Goal: Check status: Check status

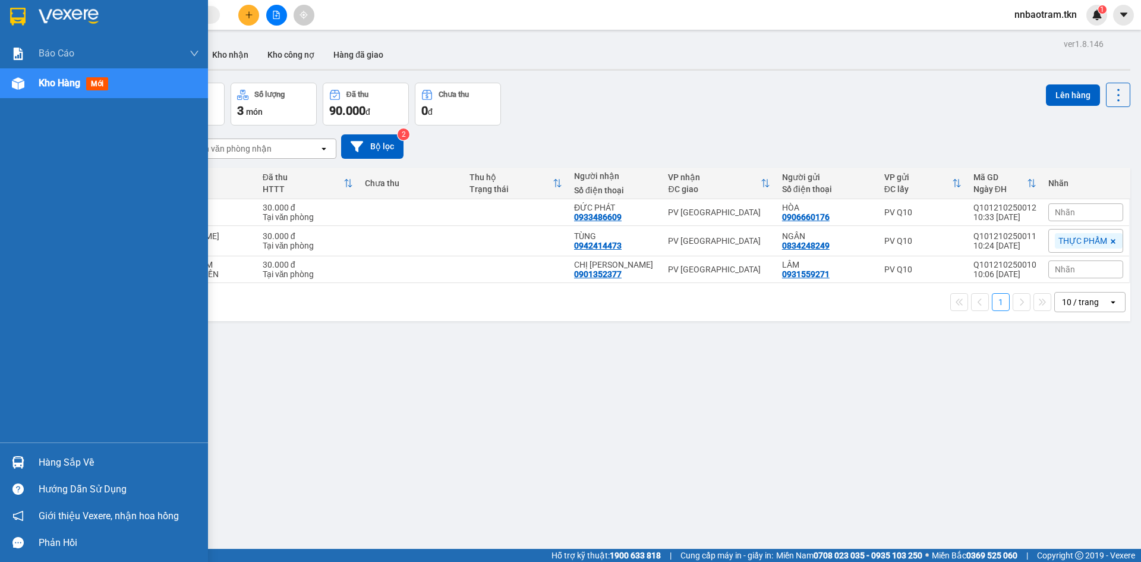
click at [5, 462] on div "Hàng sắp về" at bounding box center [104, 462] width 208 height 27
click at [14, 459] on img at bounding box center [18, 462] width 12 height 12
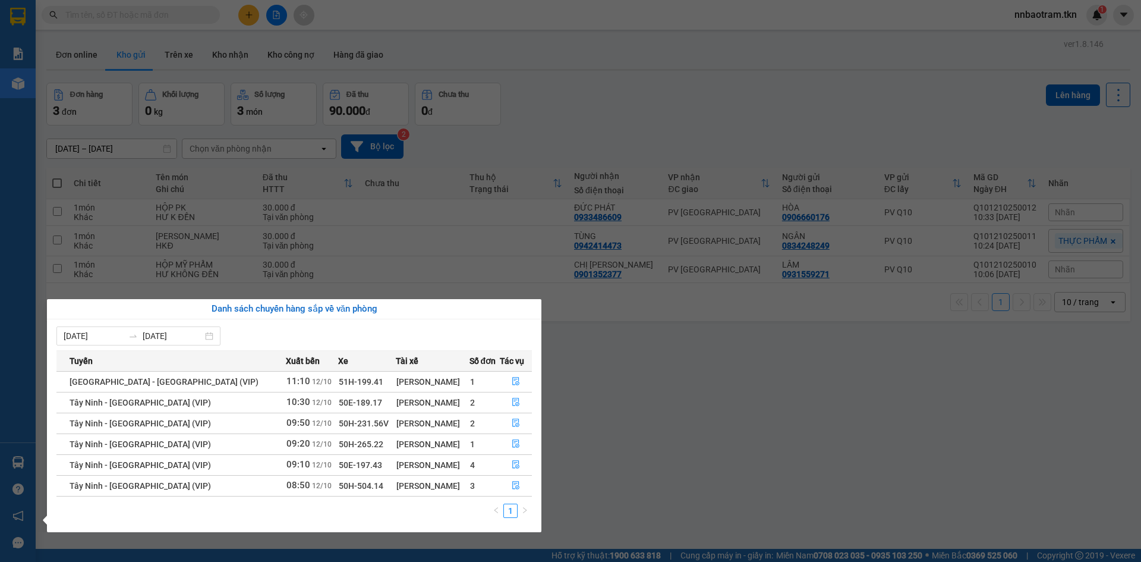
click at [664, 389] on section "Kết quả tìm kiếm ( 0 ) Bộ lọc No Data nnbaotram.tkn 1 Báo cáo Mẫu 1: Báo cáo dò…" at bounding box center [570, 281] width 1141 height 562
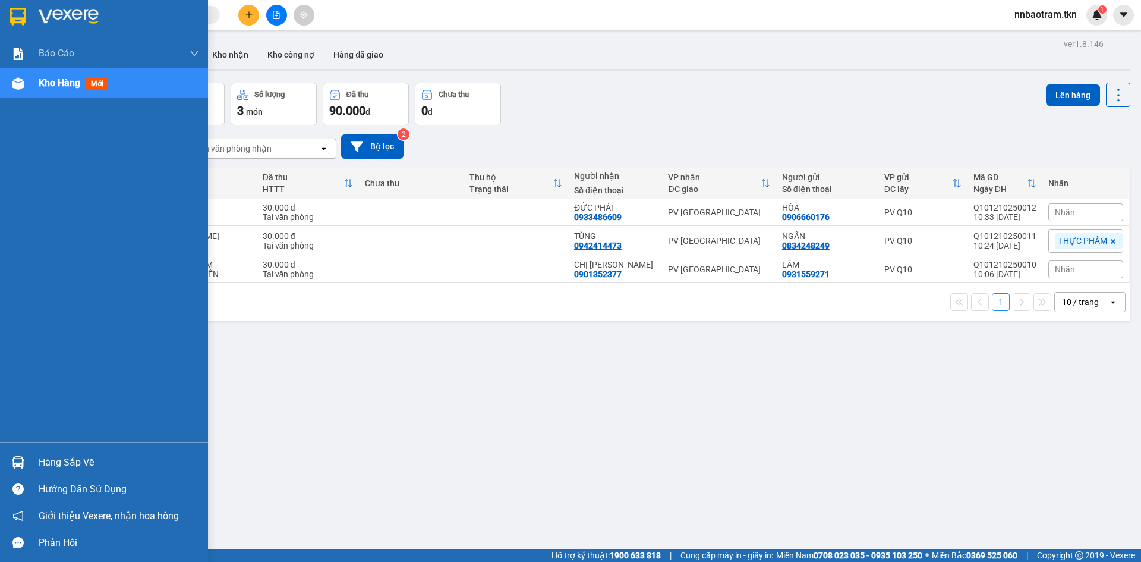
click at [27, 464] on div at bounding box center [18, 462] width 21 height 21
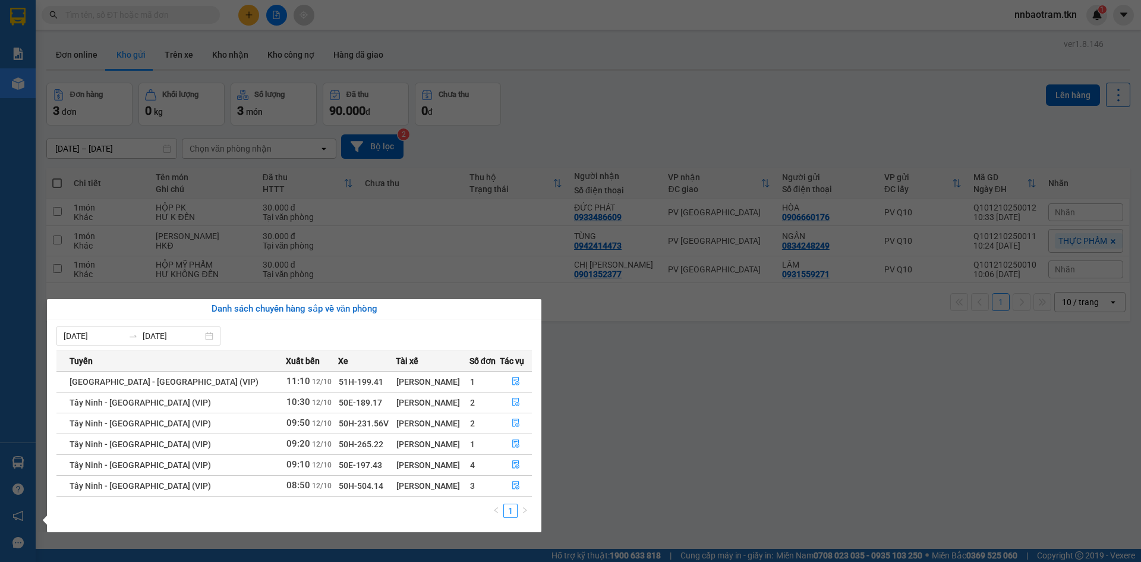
click at [829, 453] on section "Kết quả tìm kiếm ( 0 ) Bộ lọc No Data nnbaotram.tkn 1 Báo cáo Mẫu 1: Báo cáo dò…" at bounding box center [570, 281] width 1141 height 562
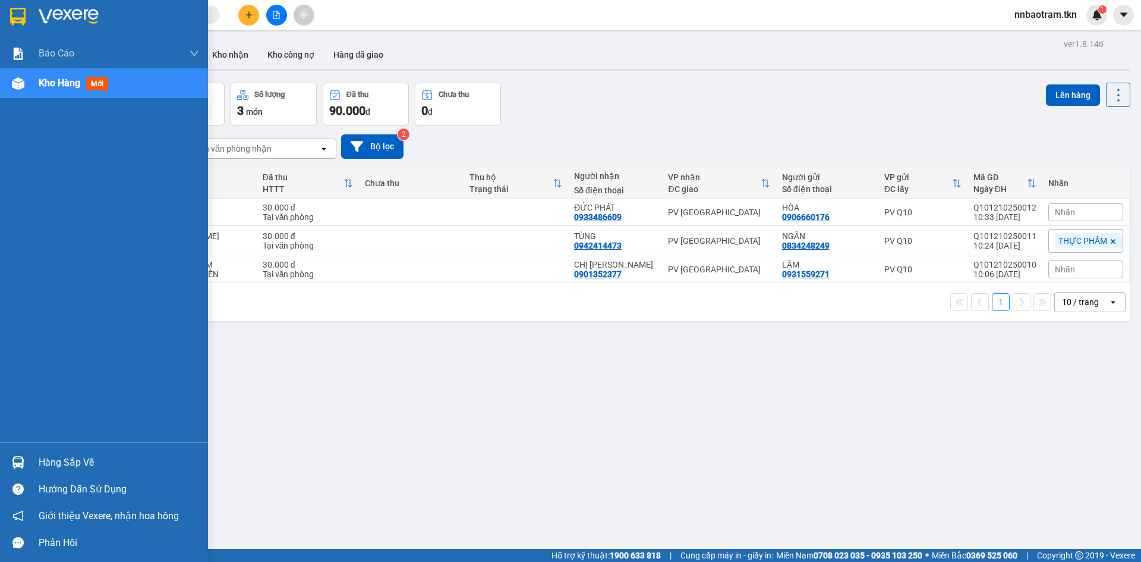
click at [41, 462] on div "Hàng sắp về" at bounding box center [119, 462] width 160 height 18
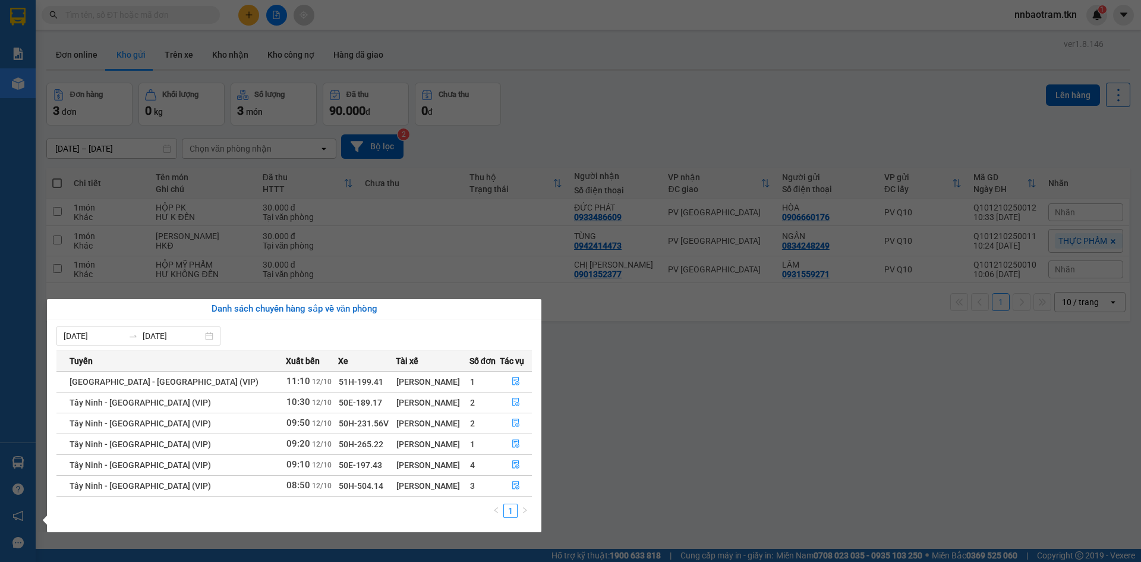
drag, startPoint x: 586, startPoint y: 360, endPoint x: 518, endPoint y: 340, distance: 71.1
click at [585, 361] on section "Kết quả tìm kiếm ( 0 ) Bộ lọc No Data nnbaotram.tkn 1 Báo cáo Mẫu 1: Báo cáo dò…" at bounding box center [570, 281] width 1141 height 562
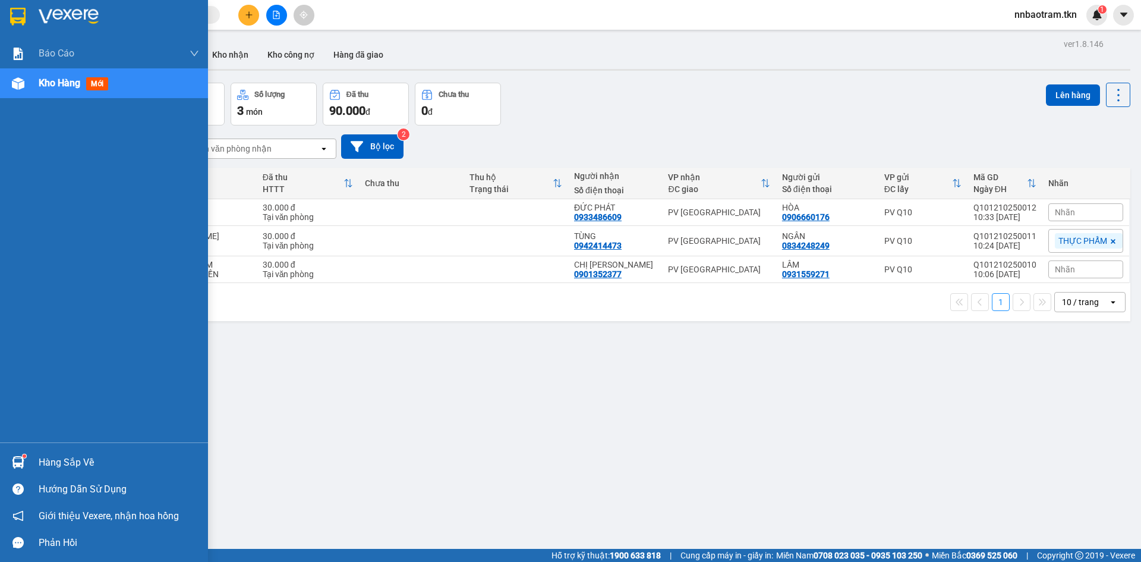
click at [21, 462] on img at bounding box center [18, 462] width 12 height 12
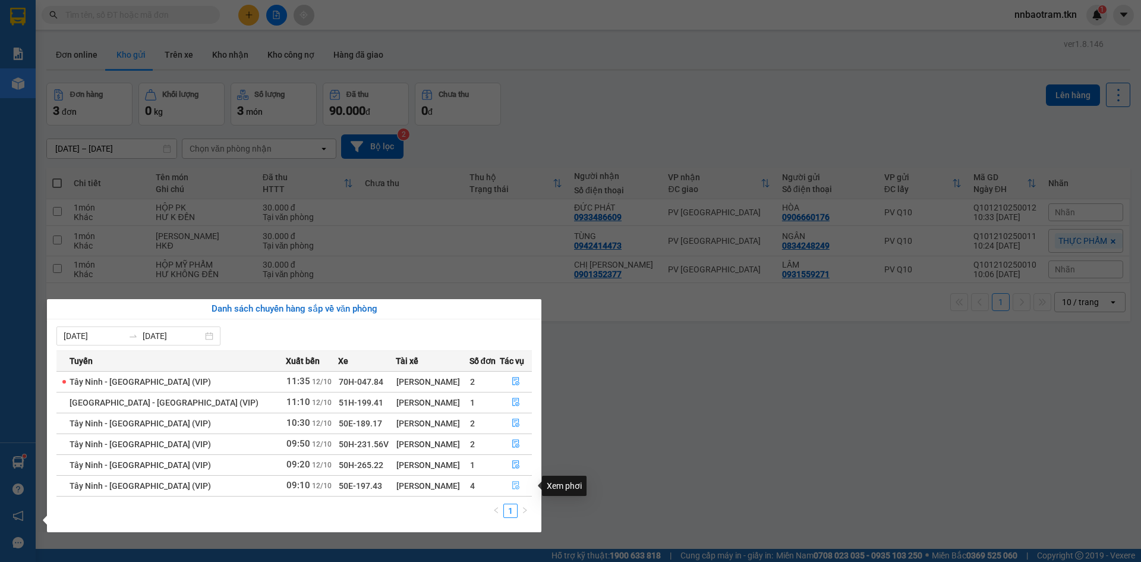
click at [512, 487] on icon "file-done" at bounding box center [516, 485] width 8 height 8
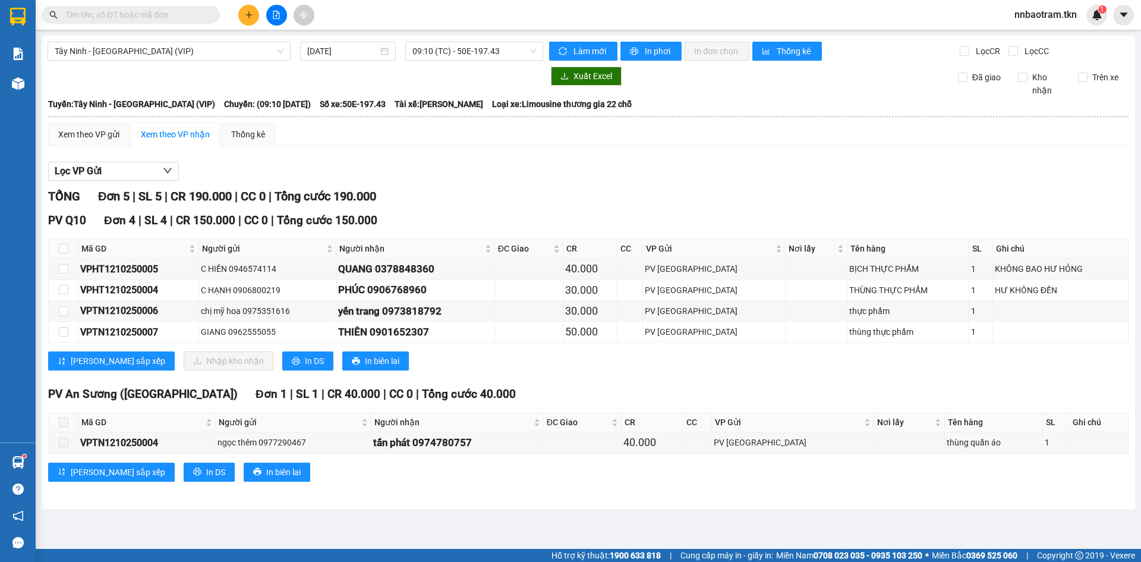
click at [960, 128] on div "Xem theo VP gửi Xem theo VP nhận Thống kê" at bounding box center [588, 134] width 1081 height 24
